Goal: Task Accomplishment & Management: Manage account settings

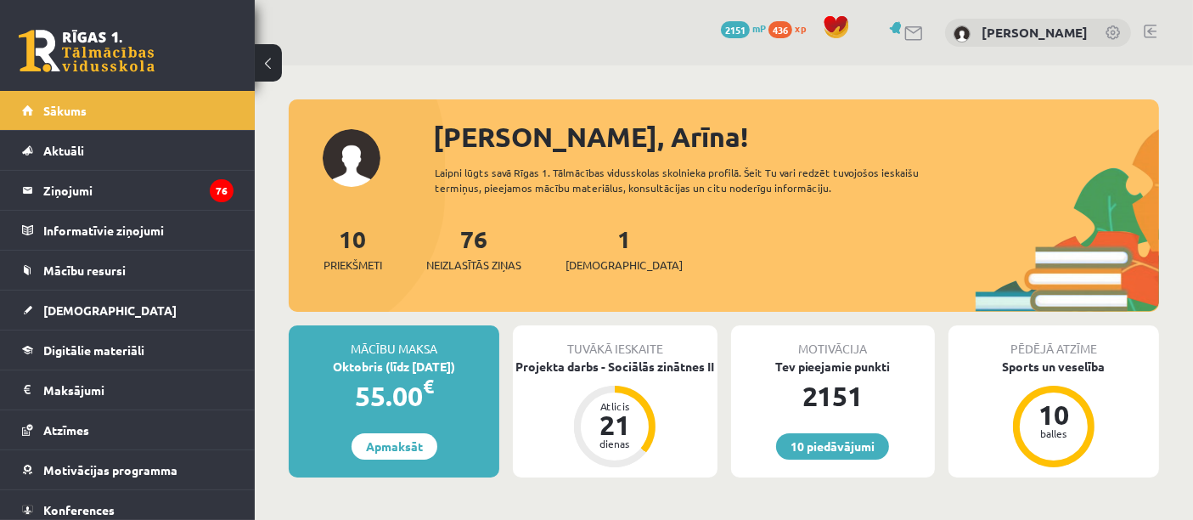
click at [75, 52] on link at bounding box center [87, 51] width 136 height 42
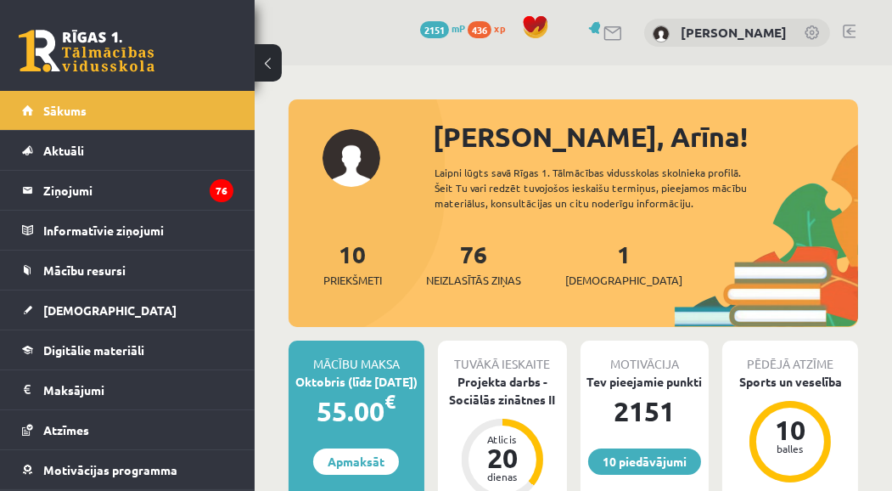
click at [465, 267] on div "76 Neizlasītās ziņas" at bounding box center [473, 262] width 95 height 53
click at [464, 286] on span "Neizlasītās ziņas" at bounding box center [473, 280] width 95 height 17
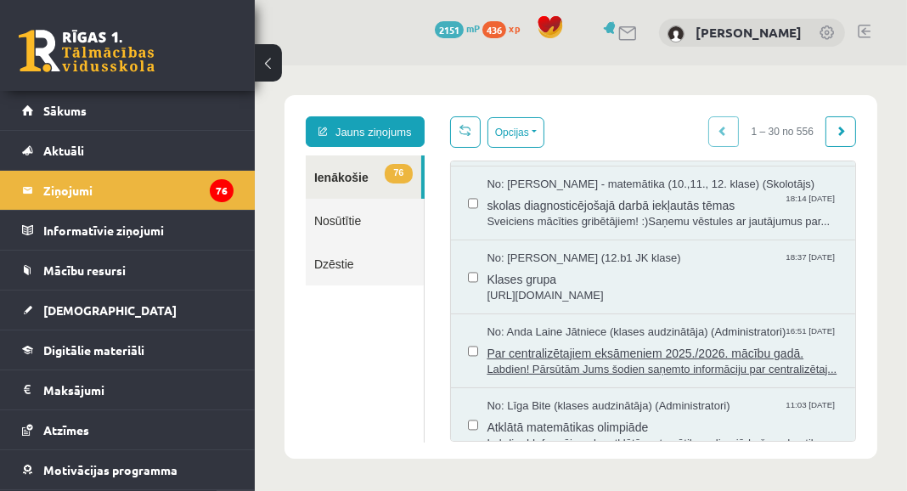
scroll to position [152, 0]
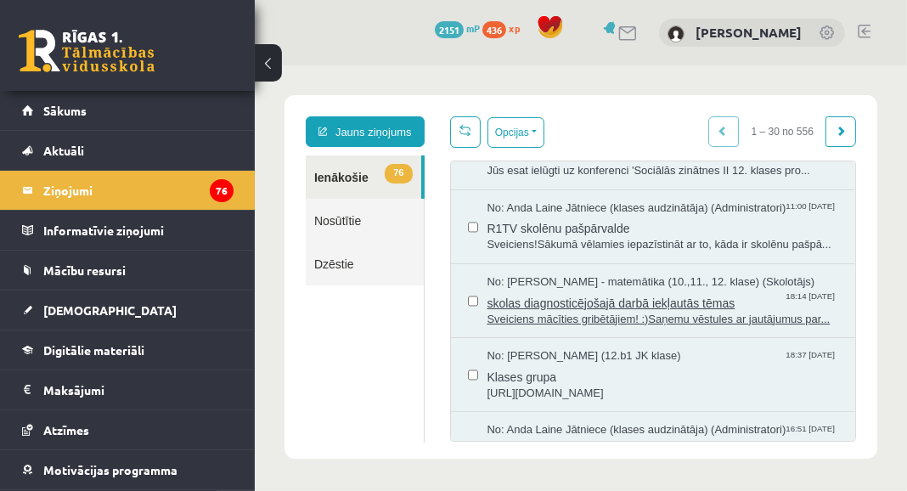
click at [554, 311] on span "skolas diagnosticējošajā darbā iekļautās tēmas" at bounding box center [661, 299] width 351 height 21
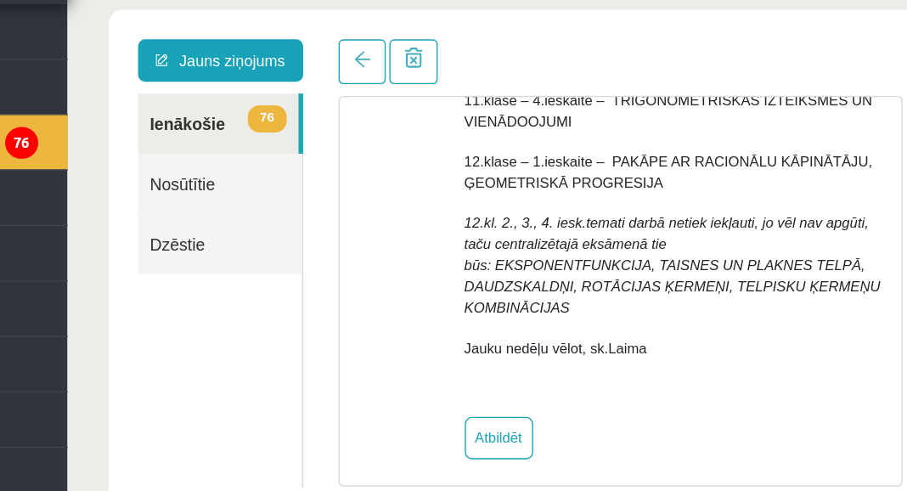
scroll to position [522, 0]
